Goal: Find specific page/section: Find specific page/section

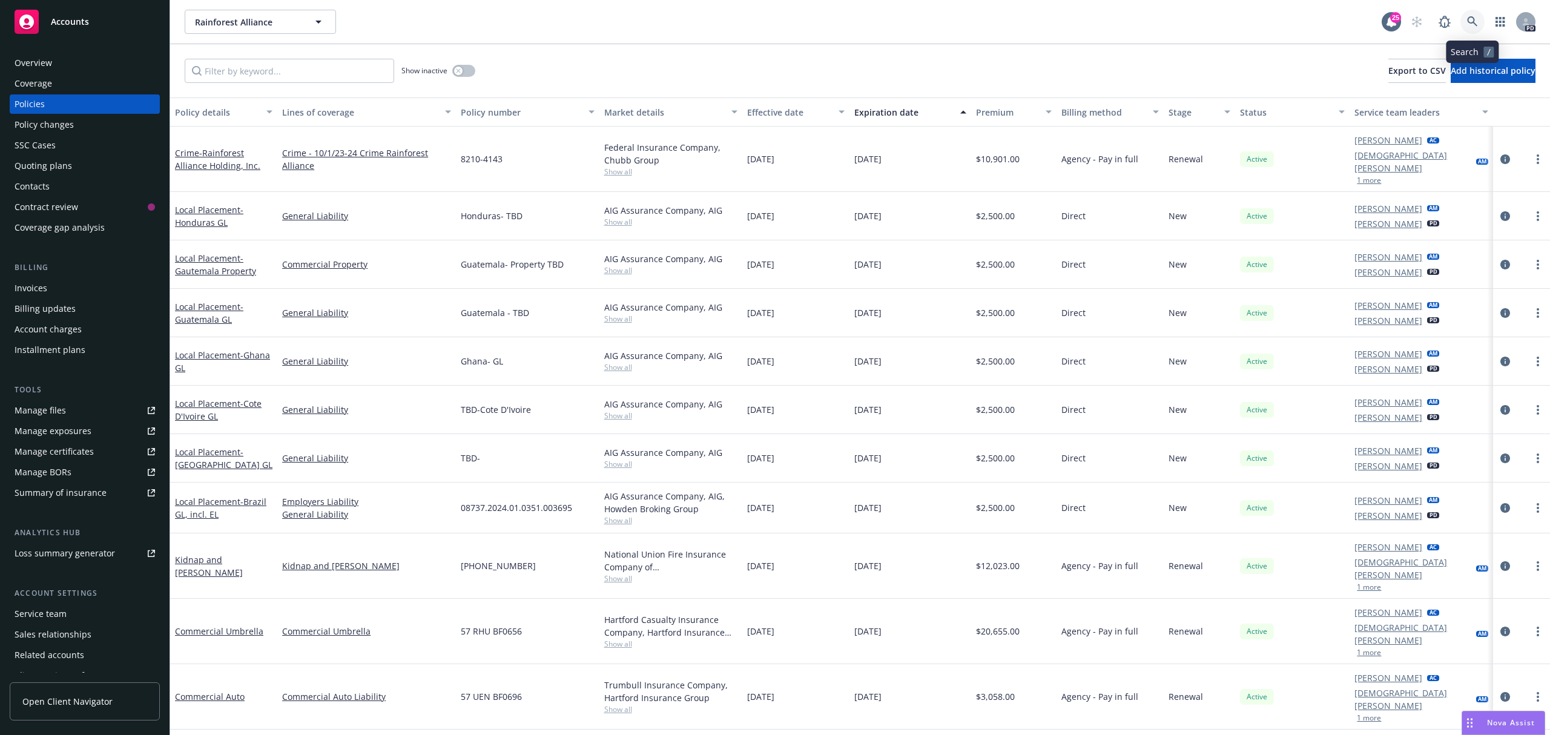
click at [1467, 13] on link at bounding box center [1472, 22] width 24 height 24
